Goal: Information Seeking & Learning: Learn about a topic

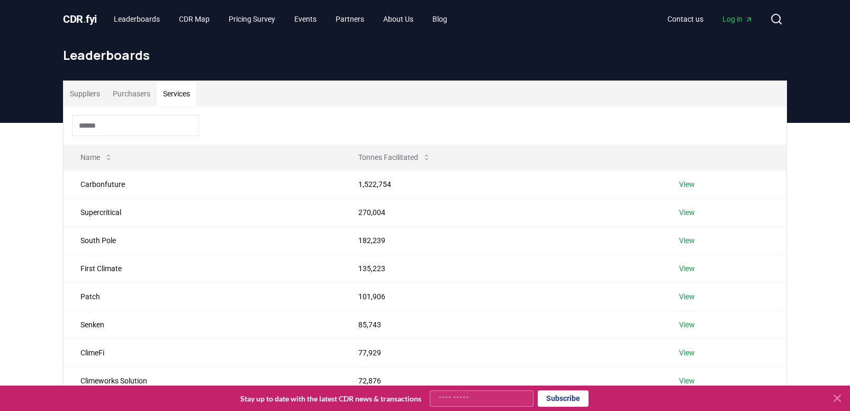
scroll to position [119, 0]
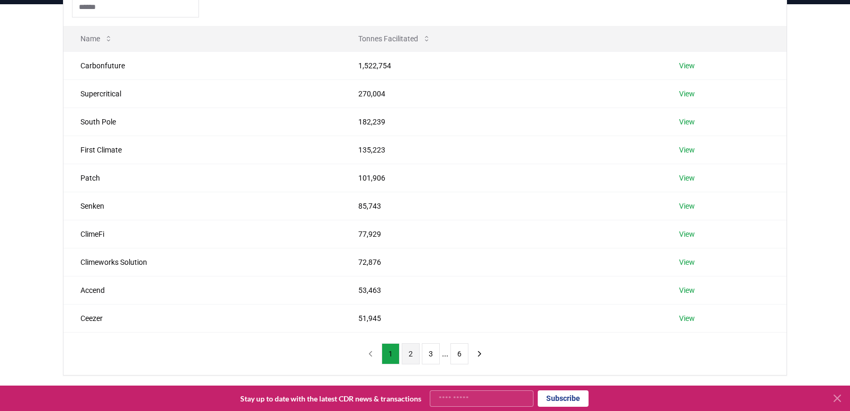
click at [406, 358] on button "2" at bounding box center [411, 353] width 18 height 21
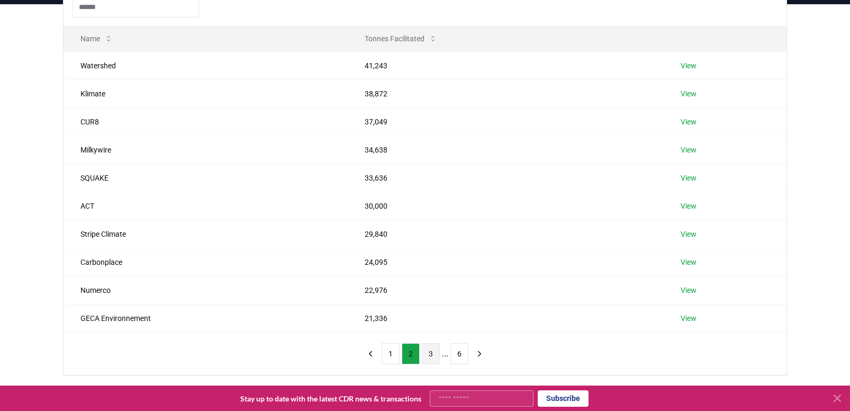
click at [434, 355] on button "3" at bounding box center [431, 353] width 18 height 21
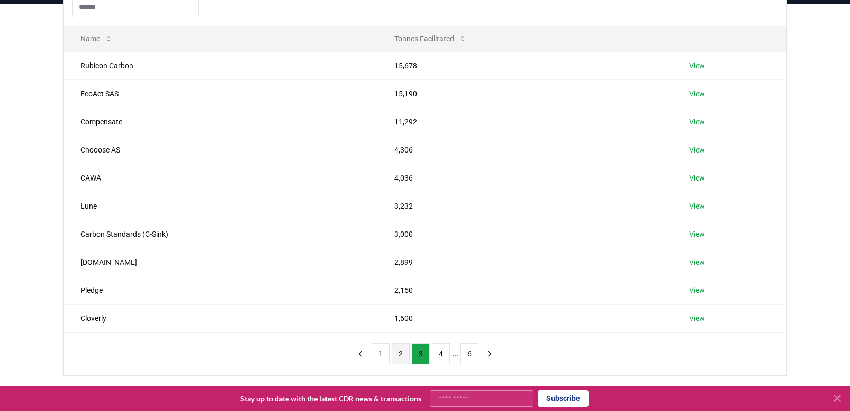
click at [405, 357] on button "2" at bounding box center [401, 353] width 18 height 21
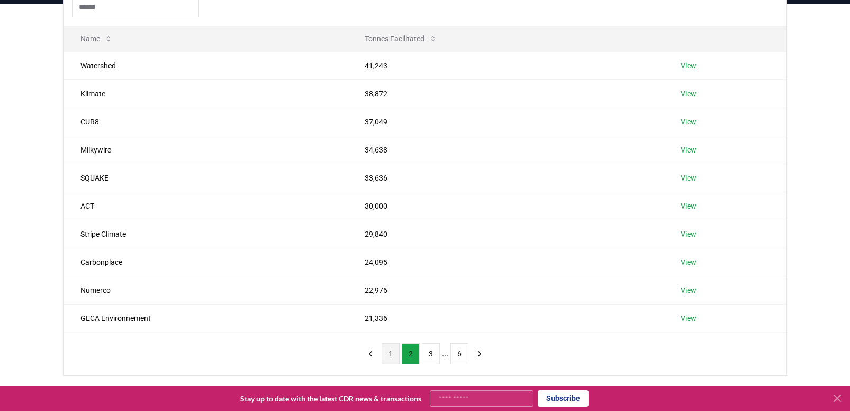
click at [389, 359] on button "1" at bounding box center [391, 353] width 18 height 21
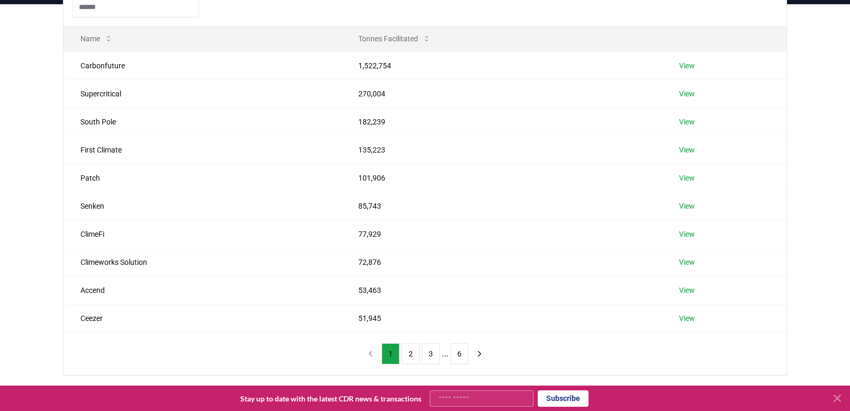
click at [61, 179] on div "Suppliers Purchasers Services Name Tonnes Facilitated Carbonfuture 1,522,754 Vi…" at bounding box center [425, 168] width 741 height 413
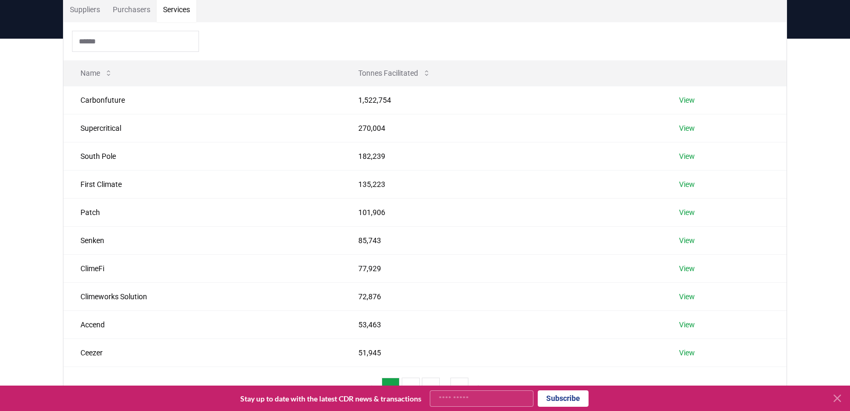
scroll to position [106, 0]
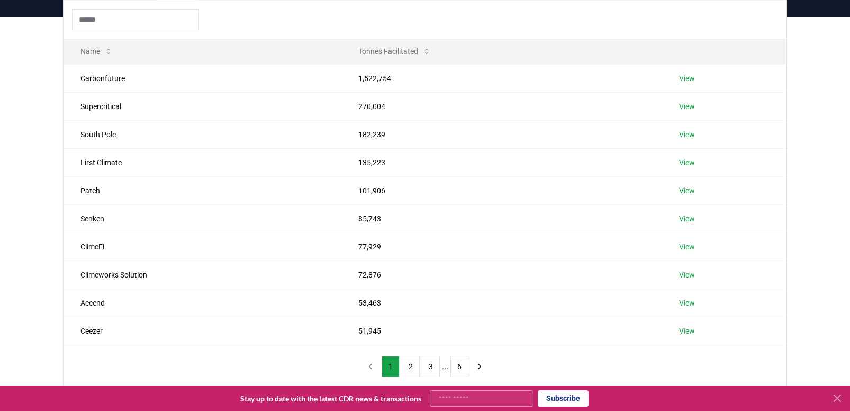
click at [29, 184] on div "Suppliers Purchasers Services Name Tonnes Facilitated Carbonfuture 1,522,754 Vi…" at bounding box center [425, 223] width 850 height 413
drag, startPoint x: 59, startPoint y: 153, endPoint x: 48, endPoint y: 153, distance: 10.6
click at [48, 153] on div "Suppliers Purchasers Services Name Tonnes Facilitated Carbonfuture 1,522,754 Vi…" at bounding box center [425, 223] width 850 height 413
click at [410, 369] on button "2" at bounding box center [411, 366] width 18 height 21
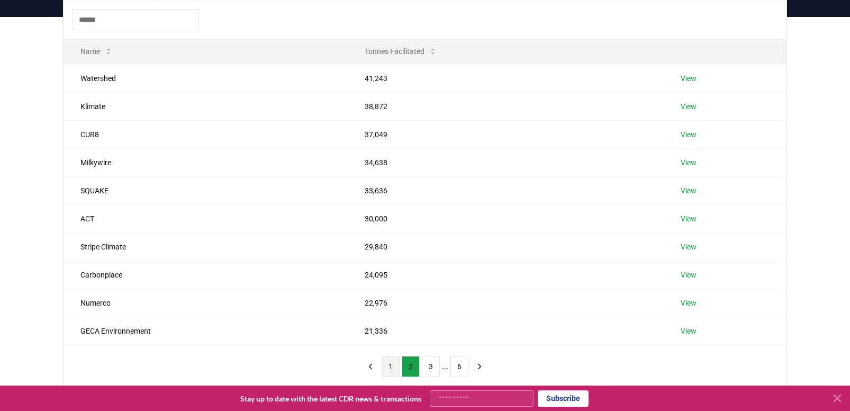
click at [394, 371] on button "1" at bounding box center [391, 366] width 18 height 21
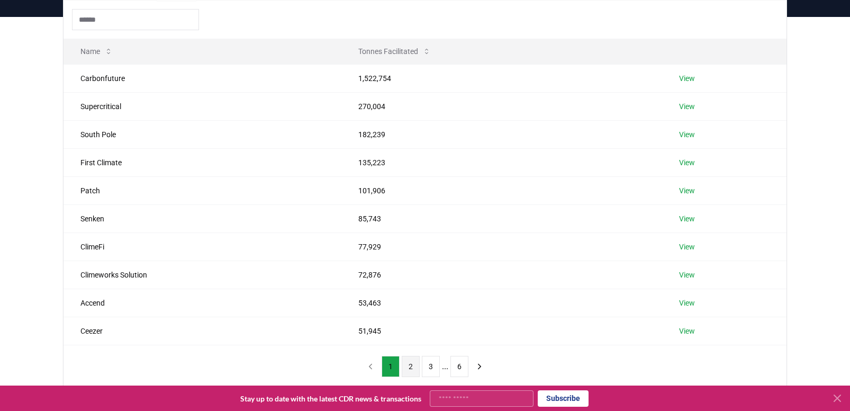
click at [406, 371] on button "2" at bounding box center [411, 366] width 18 height 21
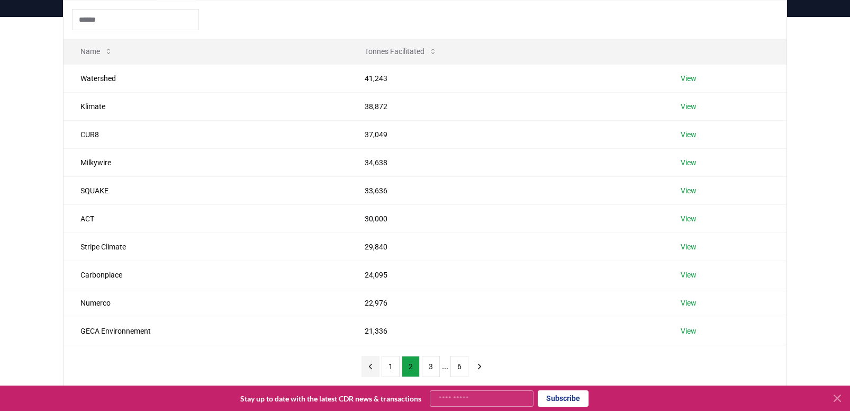
click at [375, 375] on button "previous page" at bounding box center [371, 366] width 18 height 21
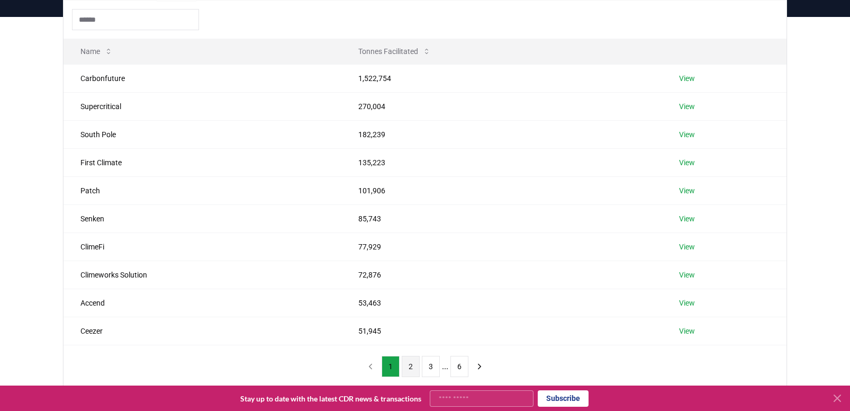
click at [405, 372] on button "2" at bounding box center [411, 366] width 18 height 21
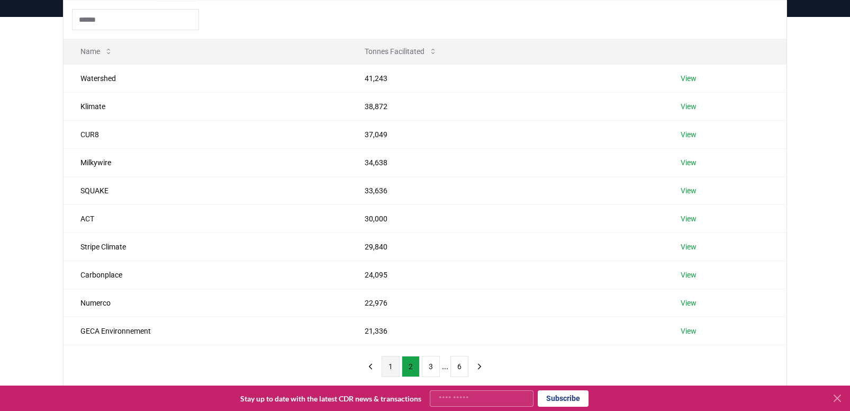
click at [389, 376] on button "1" at bounding box center [391, 366] width 18 height 21
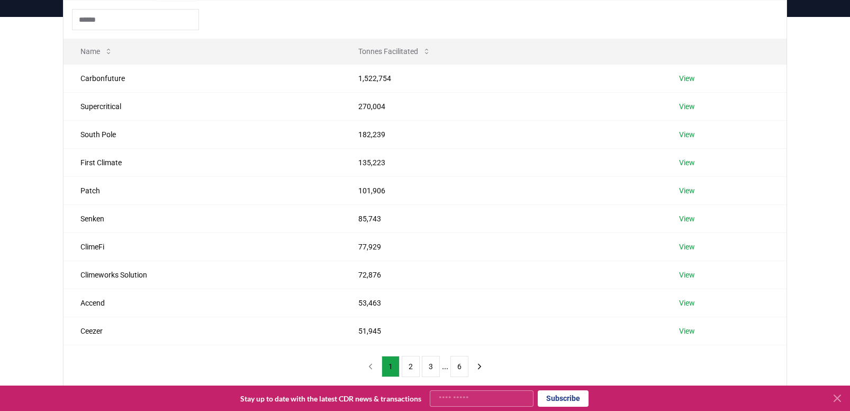
click at [18, 274] on div "Suppliers Purchasers Services Name Tonnes Facilitated Carbonfuture 1,522,754 Vi…" at bounding box center [425, 223] width 850 height 413
click at [53, 238] on div "Suppliers Purchasers Services Name Tonnes Facilitated Carbonfuture 1,522,754 Vi…" at bounding box center [425, 223] width 850 height 413
click at [23, 236] on div "Suppliers Purchasers Services Name Tonnes Facilitated Carbonfuture 1,522,754 Vi…" at bounding box center [425, 223] width 850 height 413
